Goal: Task Accomplishment & Management: Manage account settings

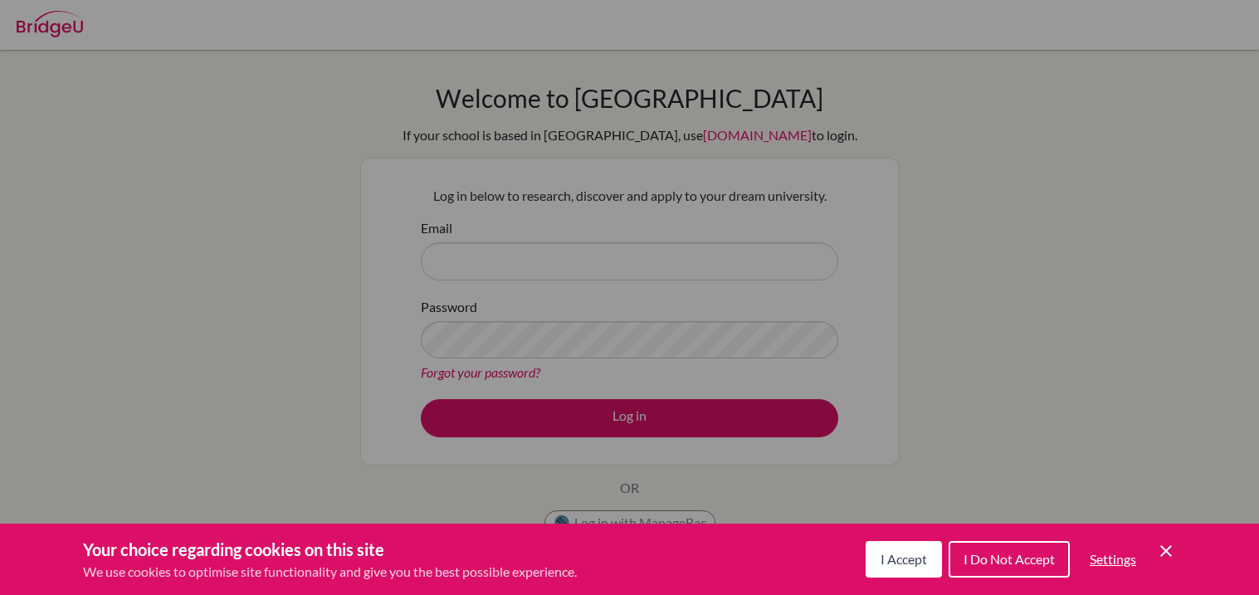
click at [0, 444] on div "Cookie Preferences" at bounding box center [629, 297] width 1259 height 595
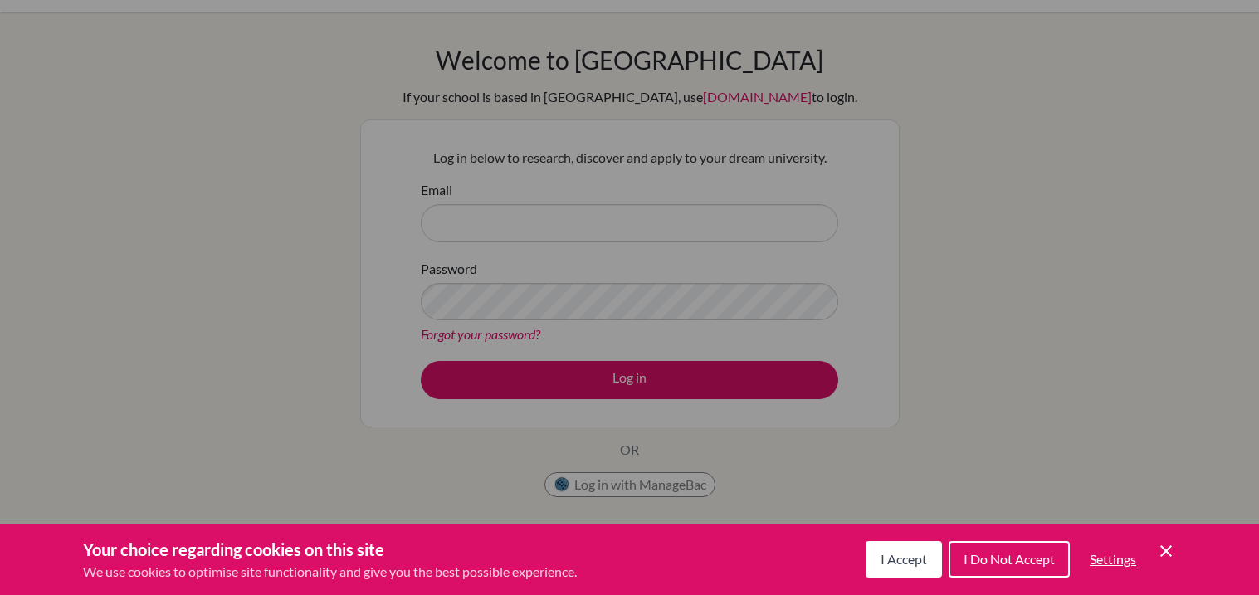
scroll to position [46, 0]
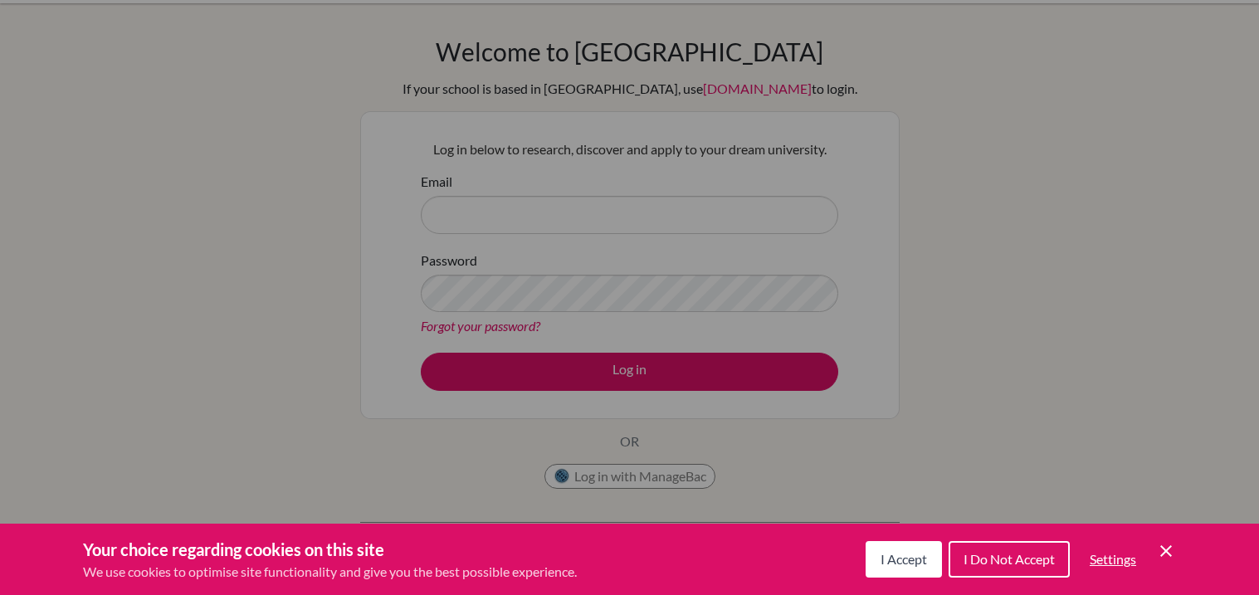
click at [712, 222] on div "Cookie Preferences" at bounding box center [629, 297] width 1259 height 595
click at [904, 564] on span "I Accept" at bounding box center [904, 559] width 46 height 16
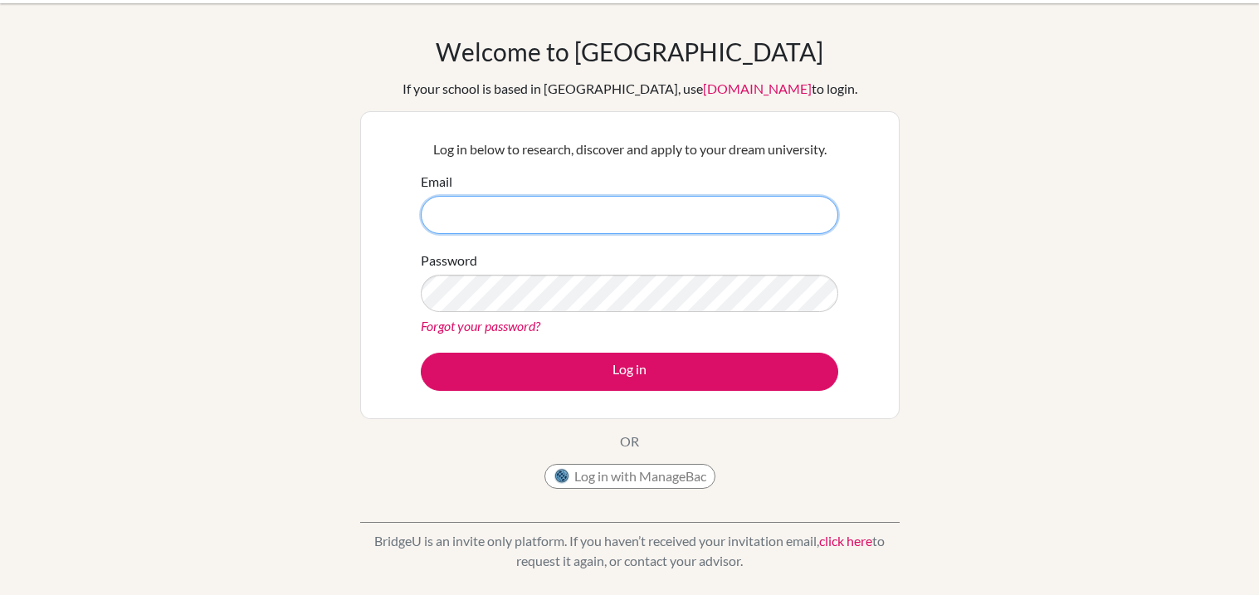
click at [668, 214] on input "Email" at bounding box center [630, 215] width 418 height 38
type input "A"
type input "[EMAIL_ADDRESS][DOMAIN_NAME]"
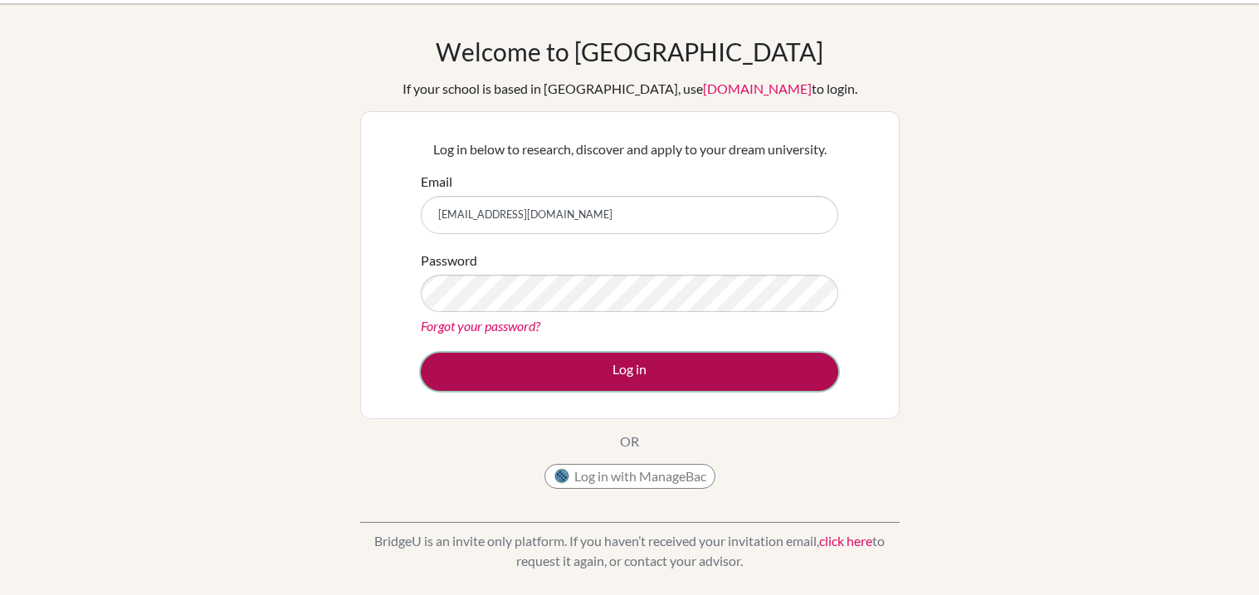
click at [667, 358] on button "Log in" at bounding box center [630, 372] width 418 height 38
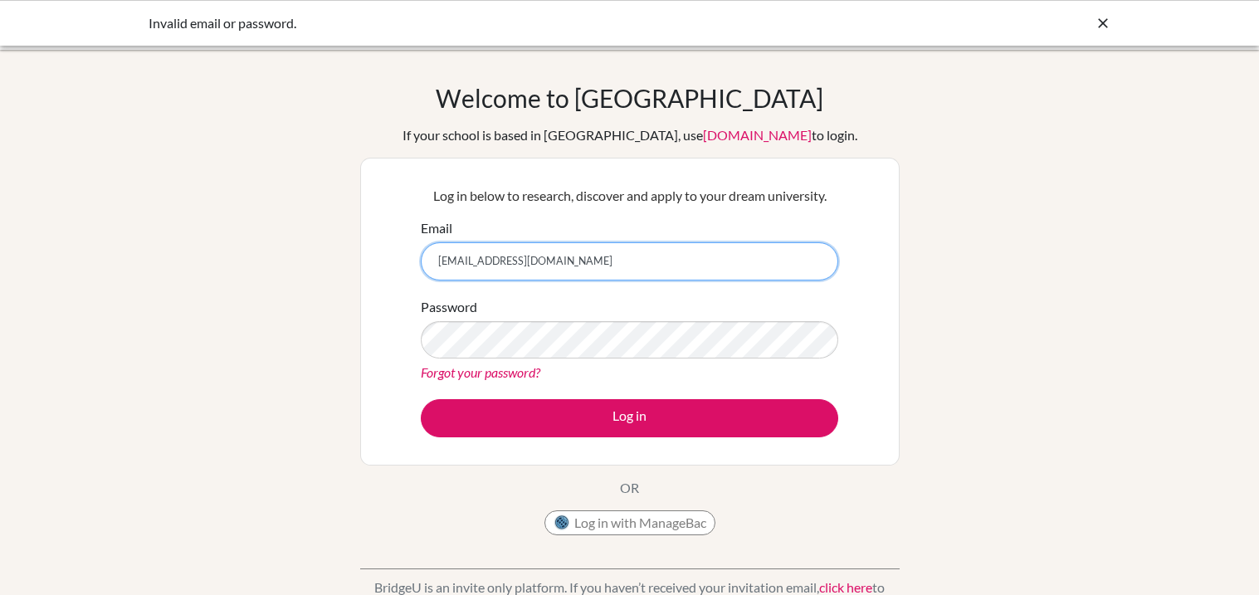
click at [643, 263] on input "[EMAIL_ADDRESS][DOMAIN_NAME]" at bounding box center [630, 261] width 418 height 38
type input "[EMAIL_ADDRESS][DOMAIN_NAME]"
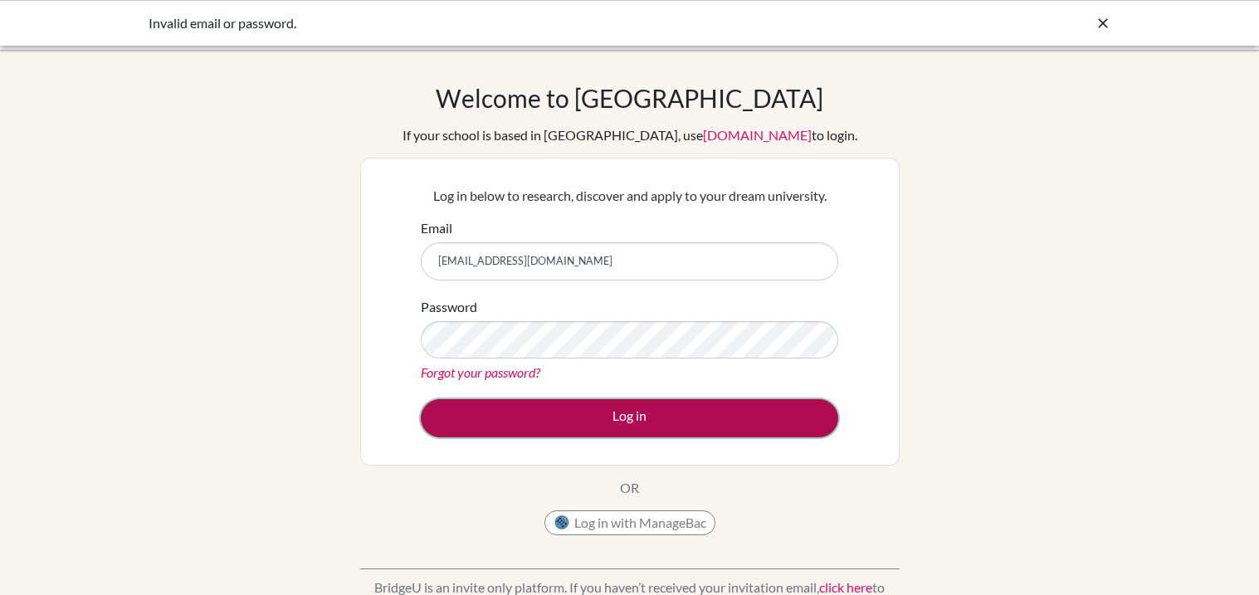
click at [687, 427] on button "Log in" at bounding box center [630, 418] width 418 height 38
